Goal: Find contact information: Obtain details needed to contact an individual or organization

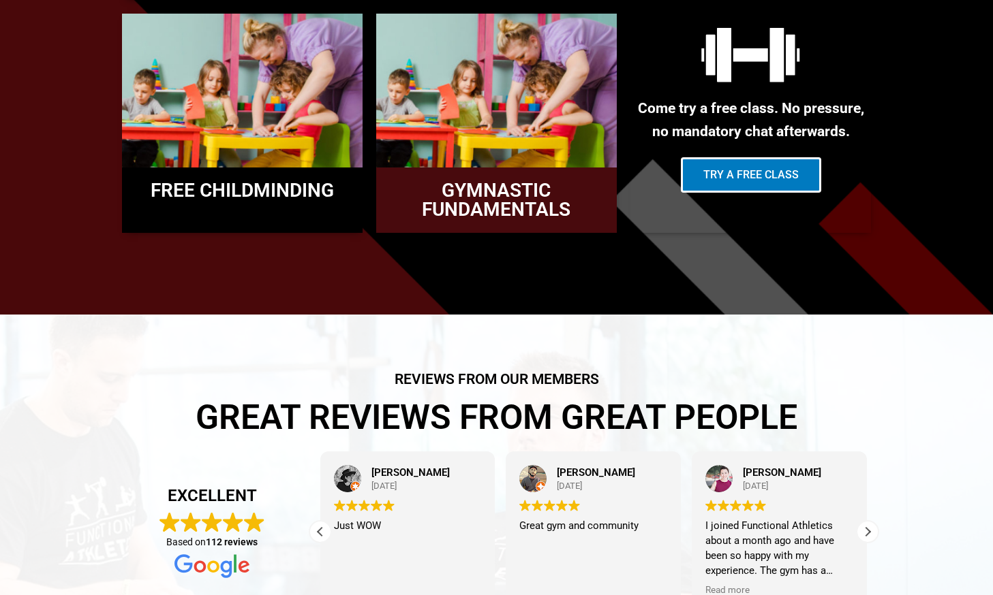
scroll to position [1898, 0]
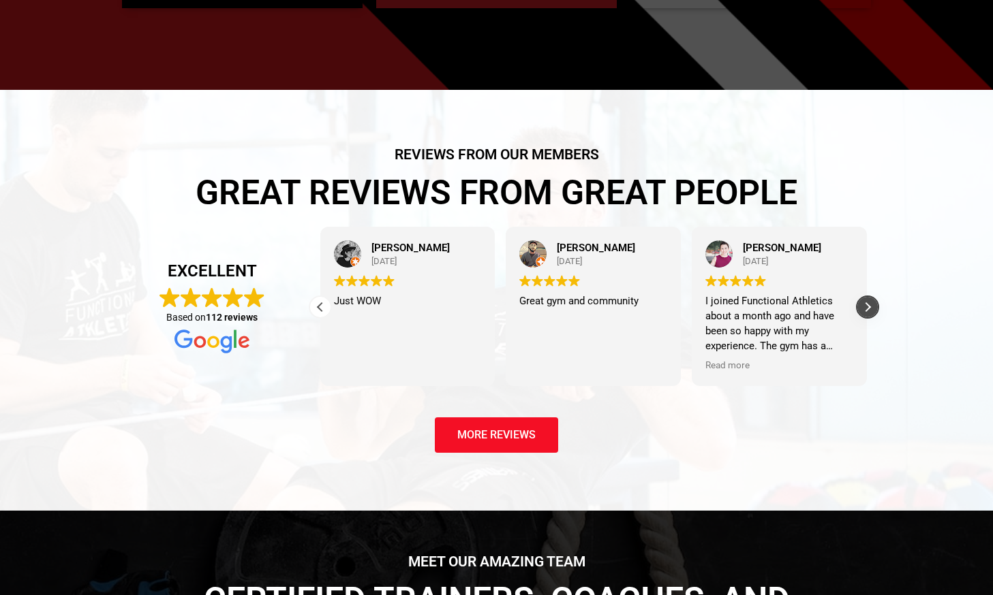
click at [866, 307] on div "Next review" at bounding box center [867, 307] width 20 height 20
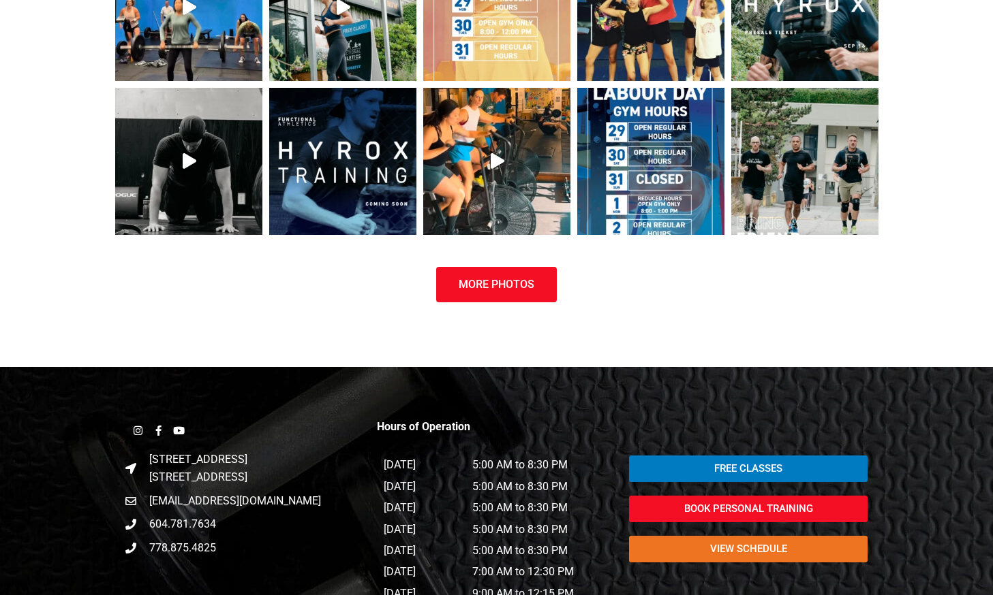
scroll to position [3203, 0]
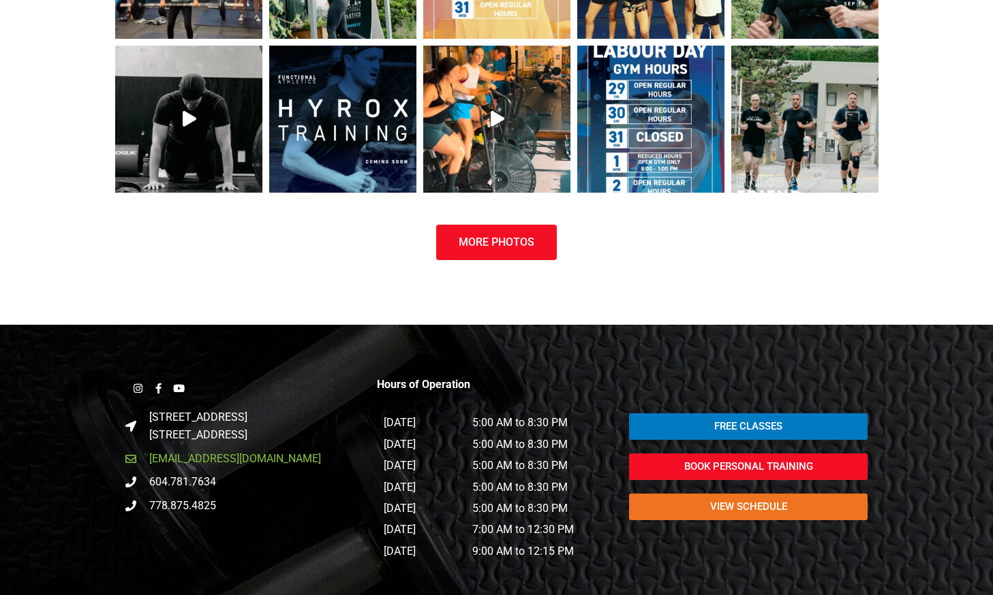
click at [263, 450] on span "[EMAIL_ADDRESS][DOMAIN_NAME]" at bounding box center [233, 459] width 175 height 18
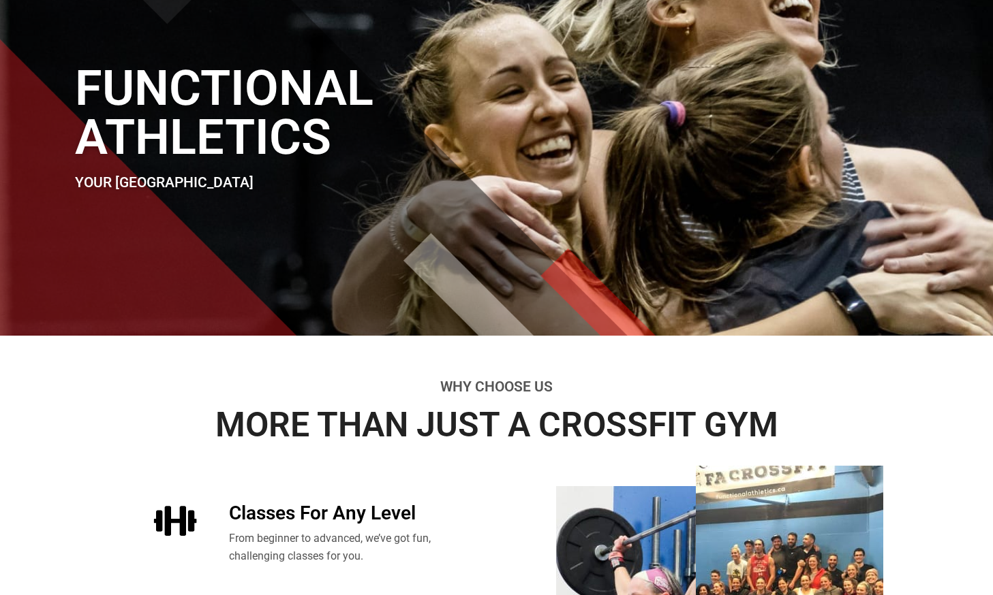
scroll to position [0, 0]
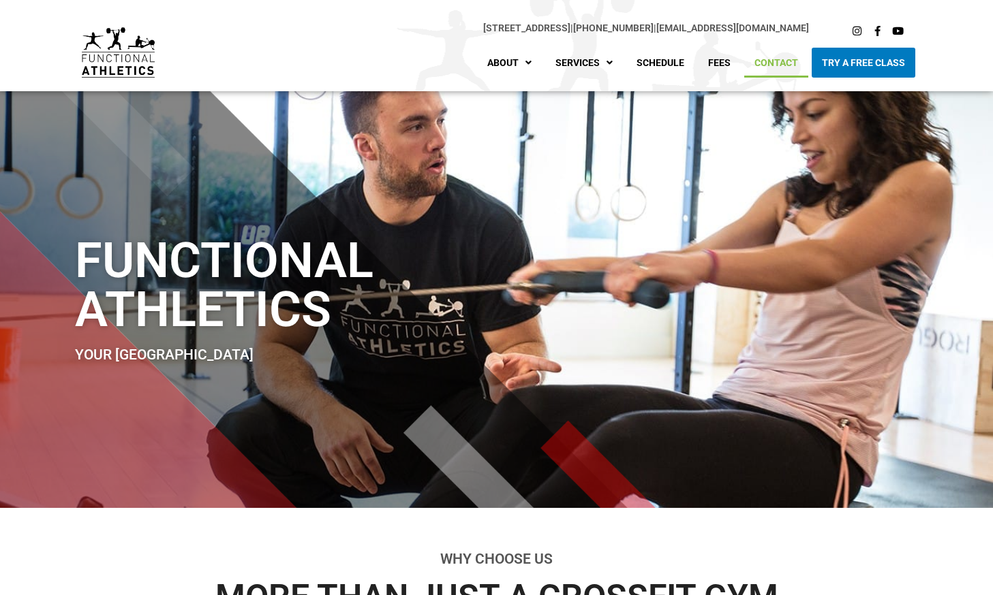
click at [773, 63] on link "Contact" at bounding box center [776, 63] width 64 height 30
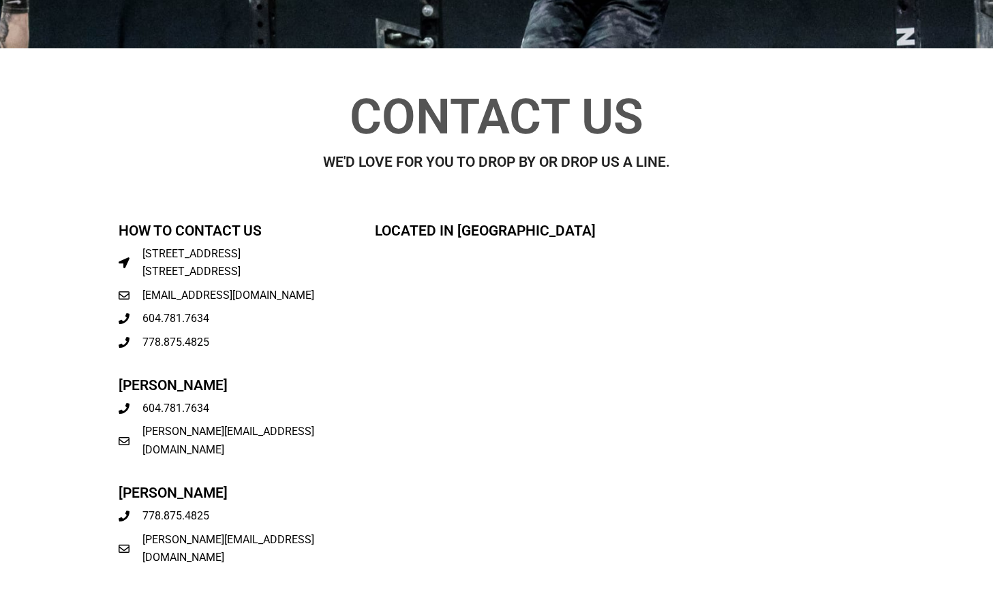
scroll to position [342, 0]
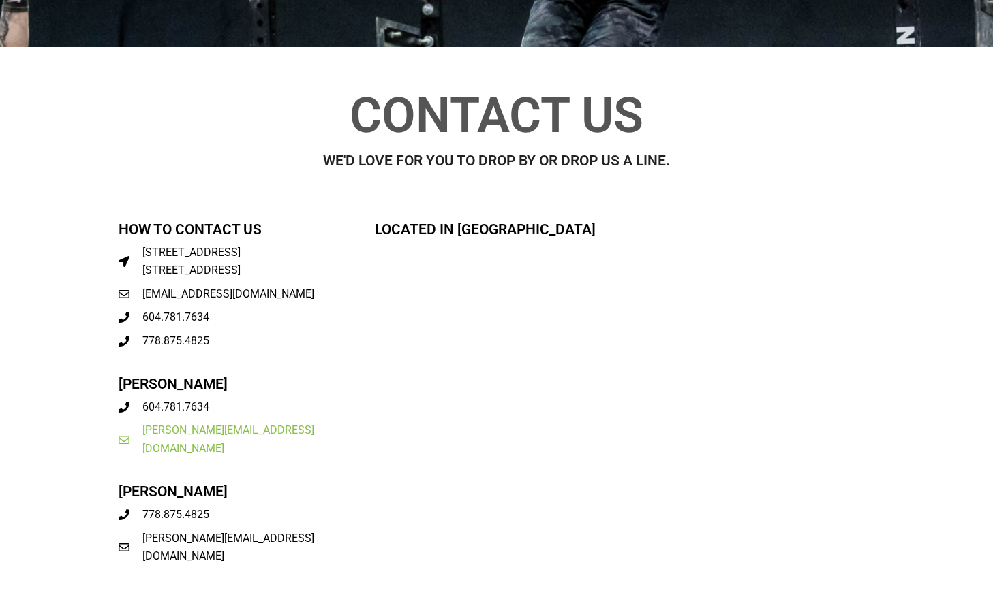
click at [243, 424] on span "[PERSON_NAME][EMAIL_ADDRESS][DOMAIN_NAME]" at bounding box center [246, 440] width 215 height 36
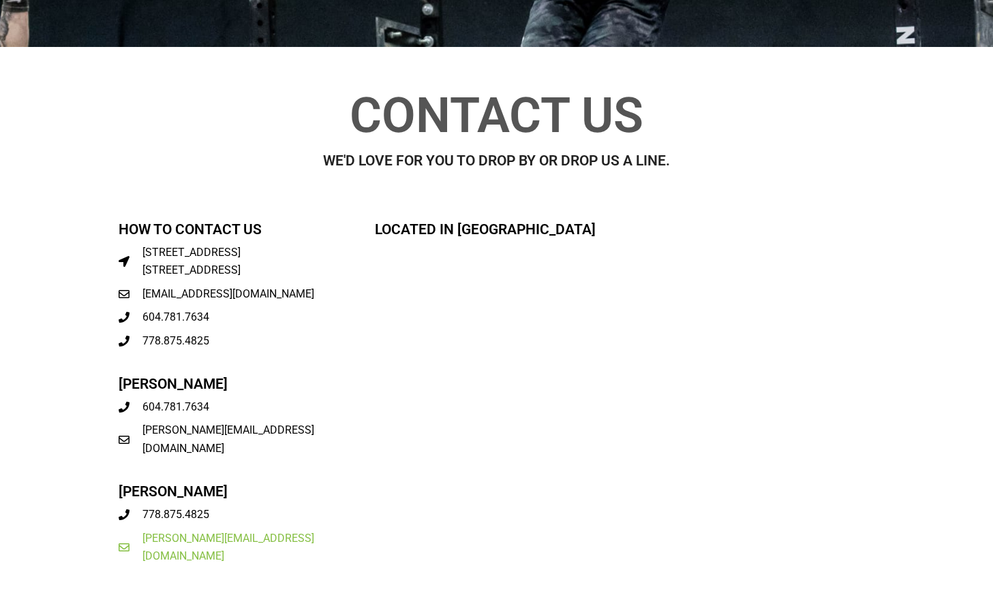
click at [271, 530] on span "[PERSON_NAME][EMAIL_ADDRESS][DOMAIN_NAME]" at bounding box center [246, 548] width 215 height 36
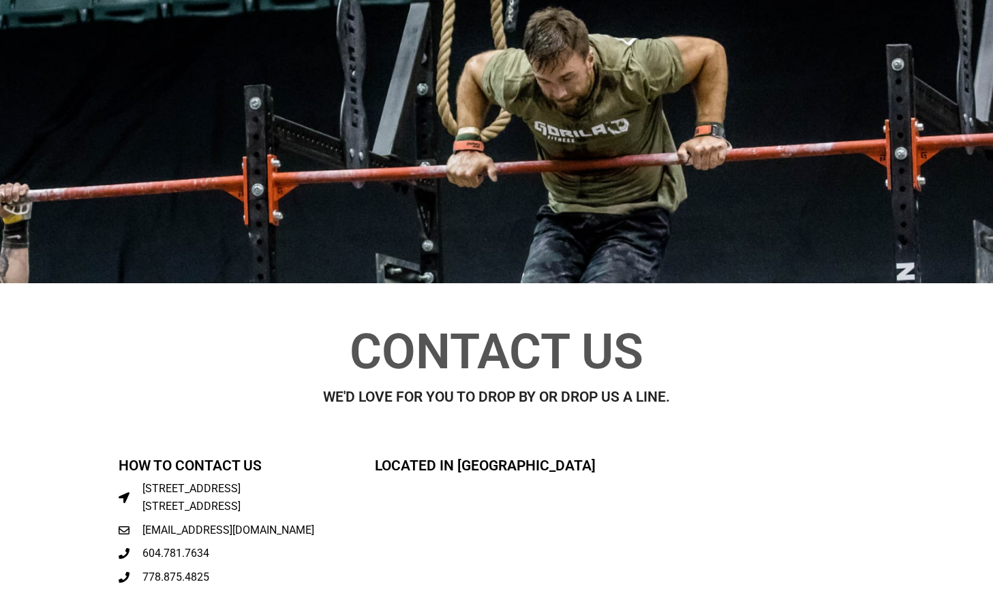
scroll to position [0, 0]
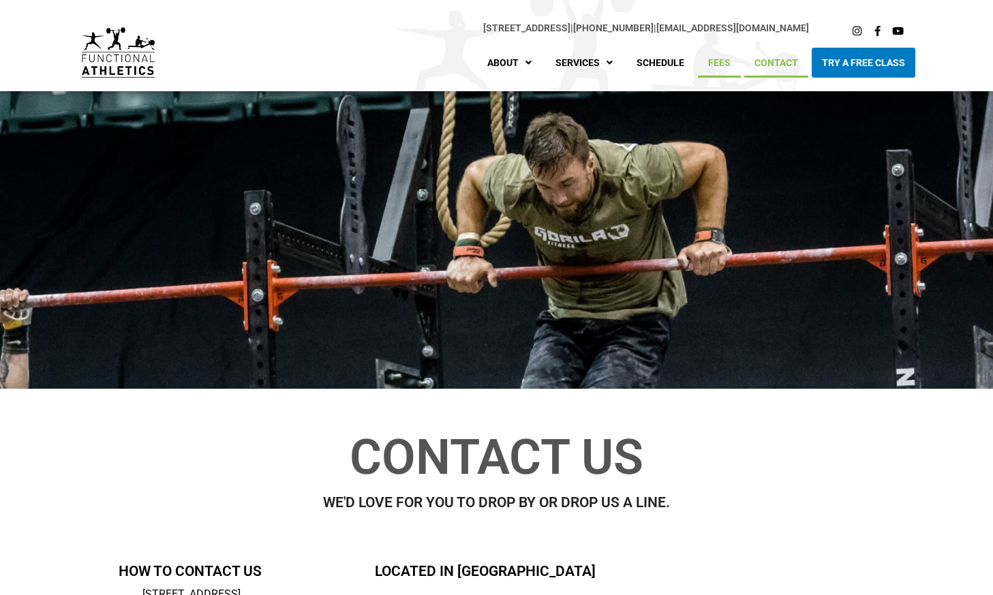
click at [726, 63] on link "Fees" at bounding box center [719, 63] width 43 height 30
